Goal: Check status

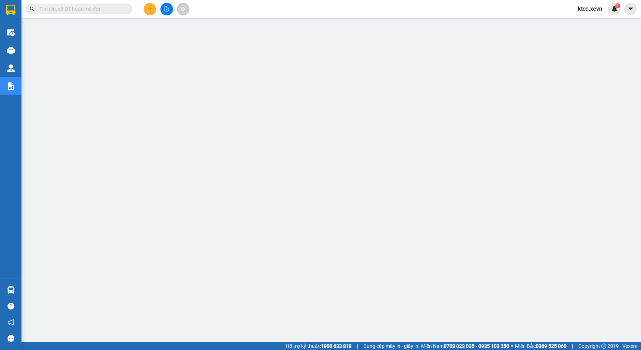
click at [75, 6] on input "text" at bounding box center [81, 9] width 85 height 8
paste input "VPNĐ0303250120"
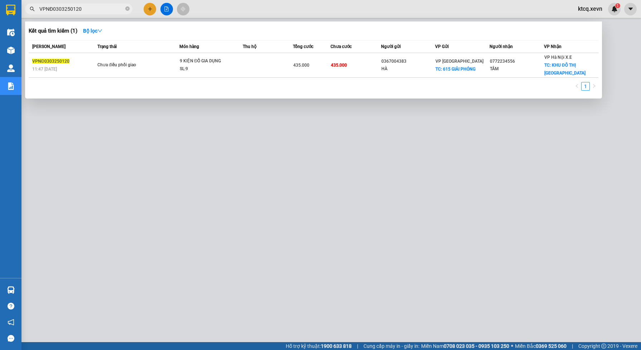
drag, startPoint x: 82, startPoint y: 8, endPoint x: 29, endPoint y: 12, distance: 53.2
click at [29, 11] on span "VPNĐ0303250120" at bounding box center [79, 9] width 108 height 11
type input "VPNĐ0303250120"
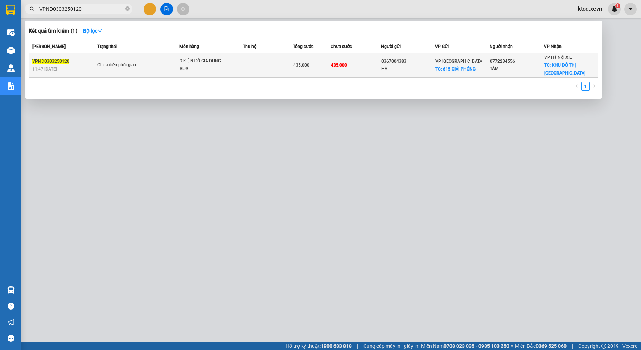
click at [212, 65] on div "SL: 9" at bounding box center [207, 69] width 54 height 8
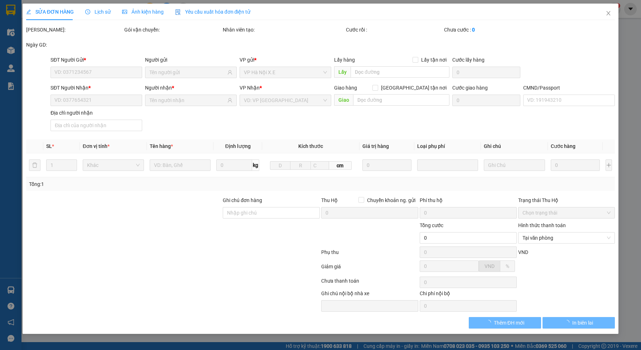
type input "0367004383"
type input "HÀ"
checkbox input "true"
type input "615 GIẢI PHÓNG"
type input "0772234556"
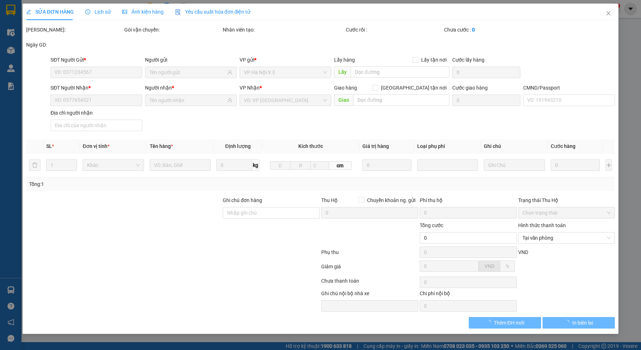
type input "TÂM"
checkbox input "true"
type input "KHU ĐÔ THỊ LINH ĐÀM"
type input "75.000"
type input "1"
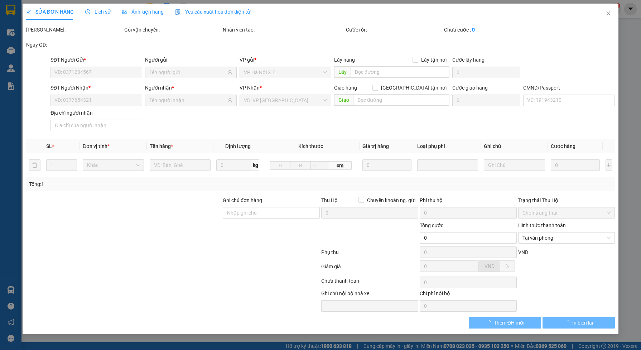
type input "435.000"
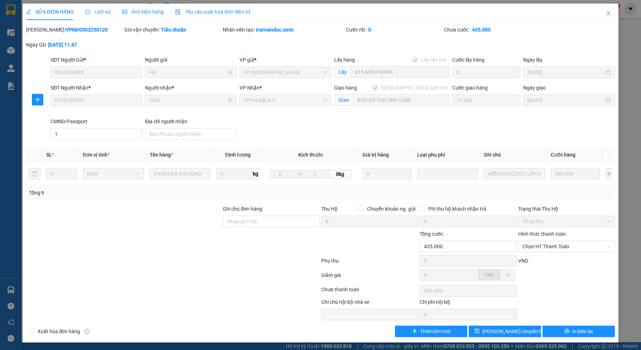
scroll to position [2, 0]
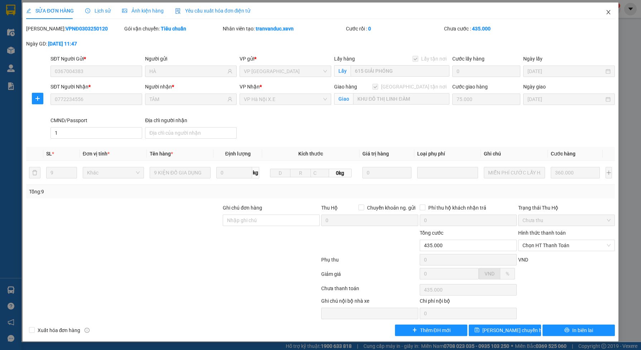
click at [606, 11] on icon "close" at bounding box center [609, 12] width 6 height 6
